Goal: Navigation & Orientation: Understand site structure

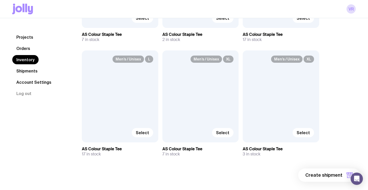
scroll to position [146, 0]
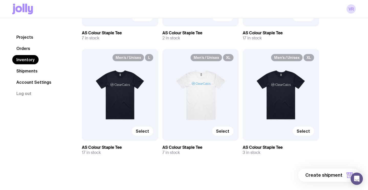
click at [33, 69] on link "Shipments" at bounding box center [26, 70] width 29 height 9
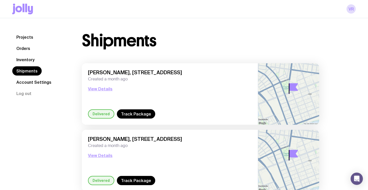
click at [42, 84] on link "Account Settings" at bounding box center [33, 82] width 43 height 9
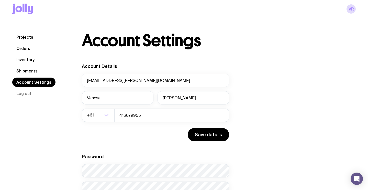
click at [22, 49] on link "Orders" at bounding box center [23, 48] width 22 height 9
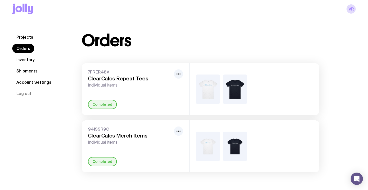
click at [26, 60] on link "Inventory" at bounding box center [25, 59] width 26 height 9
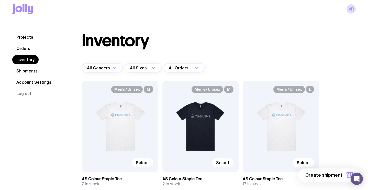
click at [256, 61] on div "Inventory All Genders Loading... All Sizes Loading... All Orders Loading... Men…" at bounding box center [201, 177] width 262 height 289
click at [288, 24] on div "Projects Orders Inventory Shipments Account Settings Log out Projects Orders In…" at bounding box center [184, 177] width 368 height 318
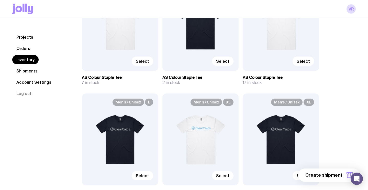
scroll to position [130, 0]
